Goal: Information Seeking & Learning: Learn about a topic

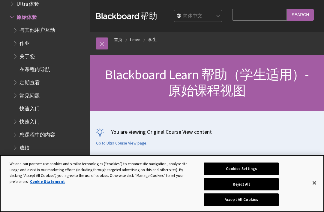
click at [260, 200] on button "Accept All Cookies" at bounding box center [241, 199] width 74 height 13
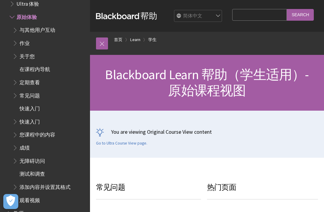
click at [219, 19] on select "English عربية Català Cymraeg Deutsch Español Suomi Français עברית Italiano 日本語 …" at bounding box center [198, 16] width 48 height 12
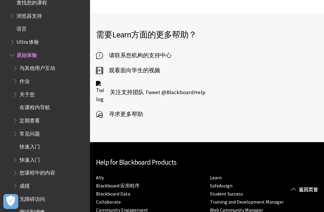
scroll to position [157, 0]
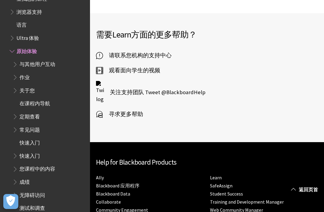
click at [14, 61] on span "Book outline for Blackboard Learn Help" at bounding box center [16, 62] width 6 height 7
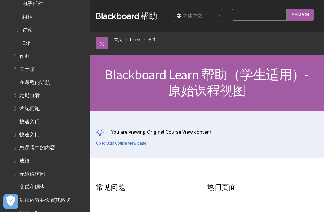
scroll to position [336, 0]
click at [26, 39] on span "邮件" at bounding box center [27, 41] width 10 height 8
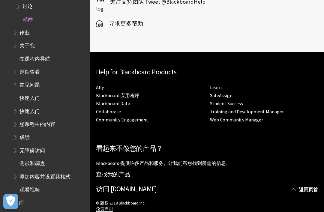
scroll to position [641, 0]
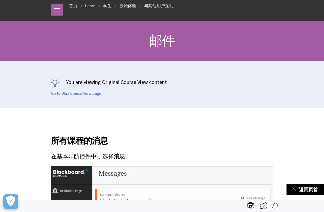
scroll to position [0, 0]
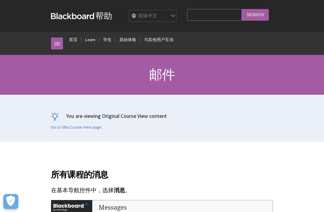
click at [56, 47] on link at bounding box center [57, 43] width 12 height 12
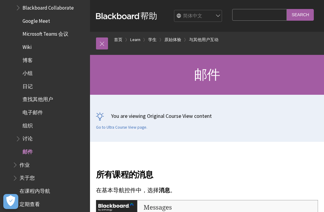
scroll to position [238, 0]
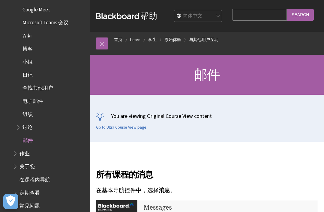
click at [26, 135] on span "邮件" at bounding box center [27, 139] width 10 height 8
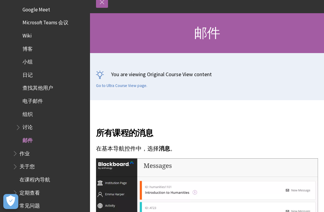
scroll to position [43, 0]
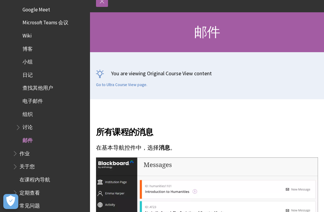
click at [23, 148] on span "作业" at bounding box center [24, 152] width 10 height 8
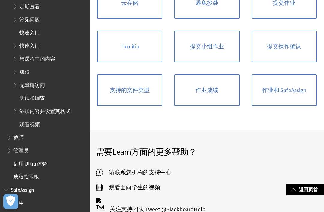
scroll to position [424, 0]
click at [17, 198] on span "学生" at bounding box center [18, 202] width 10 height 8
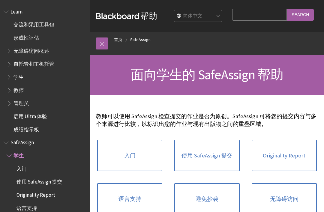
click at [6, 12] on span "Book outline for Blackboard Learn Help" at bounding box center [7, 10] width 6 height 7
